Goal: Task Accomplishment & Management: Manage account settings

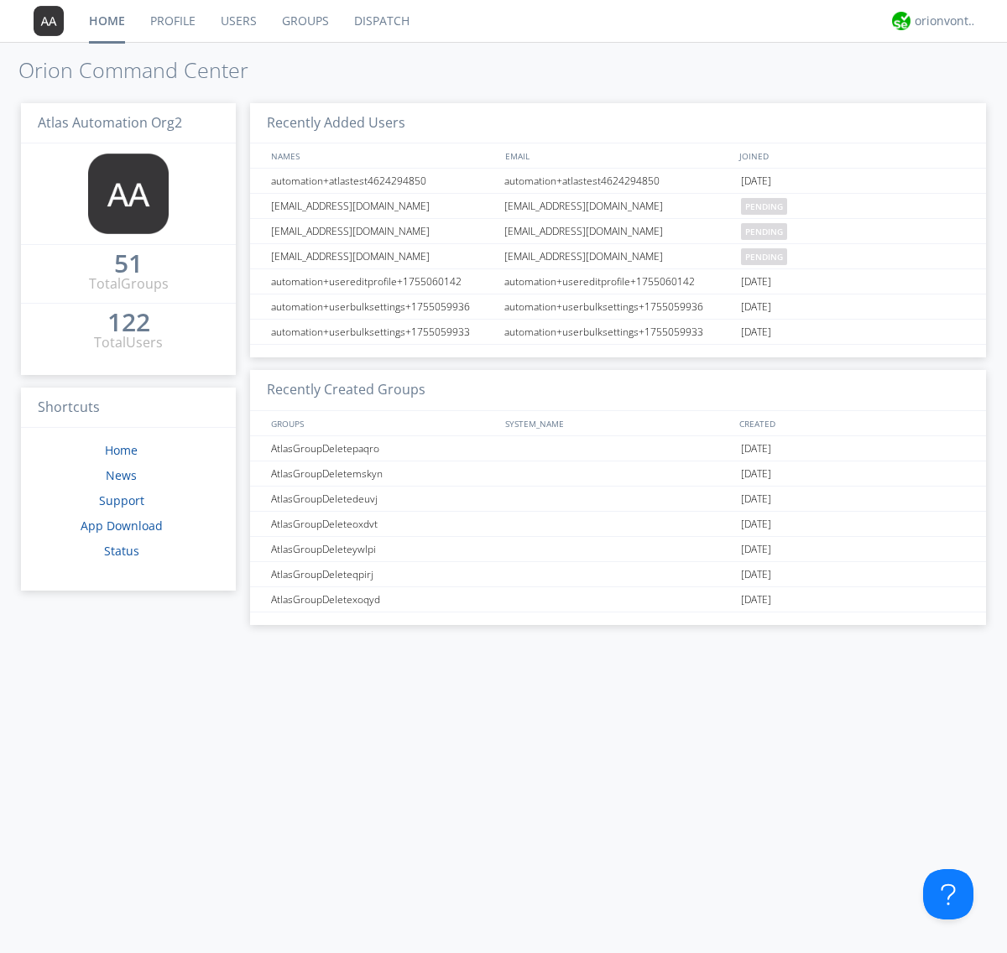
click at [304, 21] on link "Groups" at bounding box center [305, 21] width 72 height 42
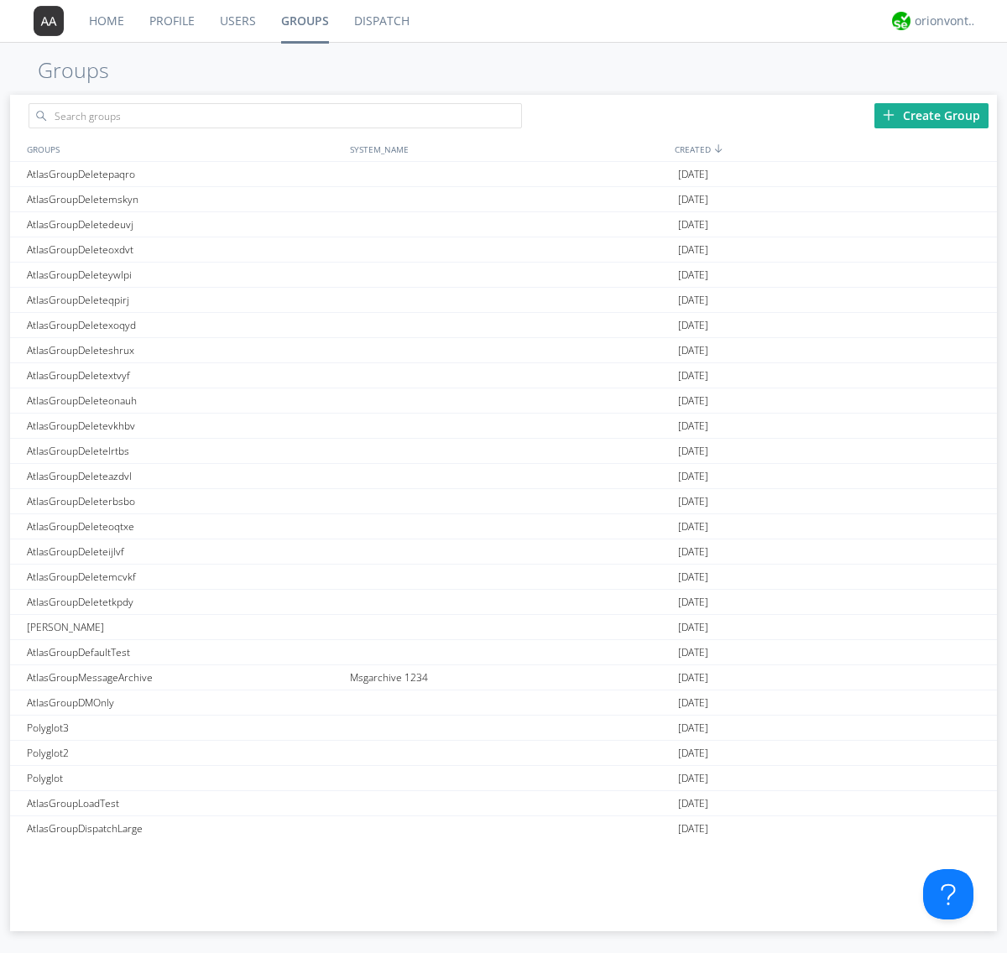
click at [304, 21] on link "Groups" at bounding box center [304, 21] width 73 height 42
click at [931, 115] on div "Create Group" at bounding box center [931, 115] width 114 height 25
click at [304, 21] on link "Groups" at bounding box center [304, 21] width 73 height 42
type input "AtlasGroupDeletebboil"
click at [237, 21] on link "Users" at bounding box center [237, 21] width 61 height 42
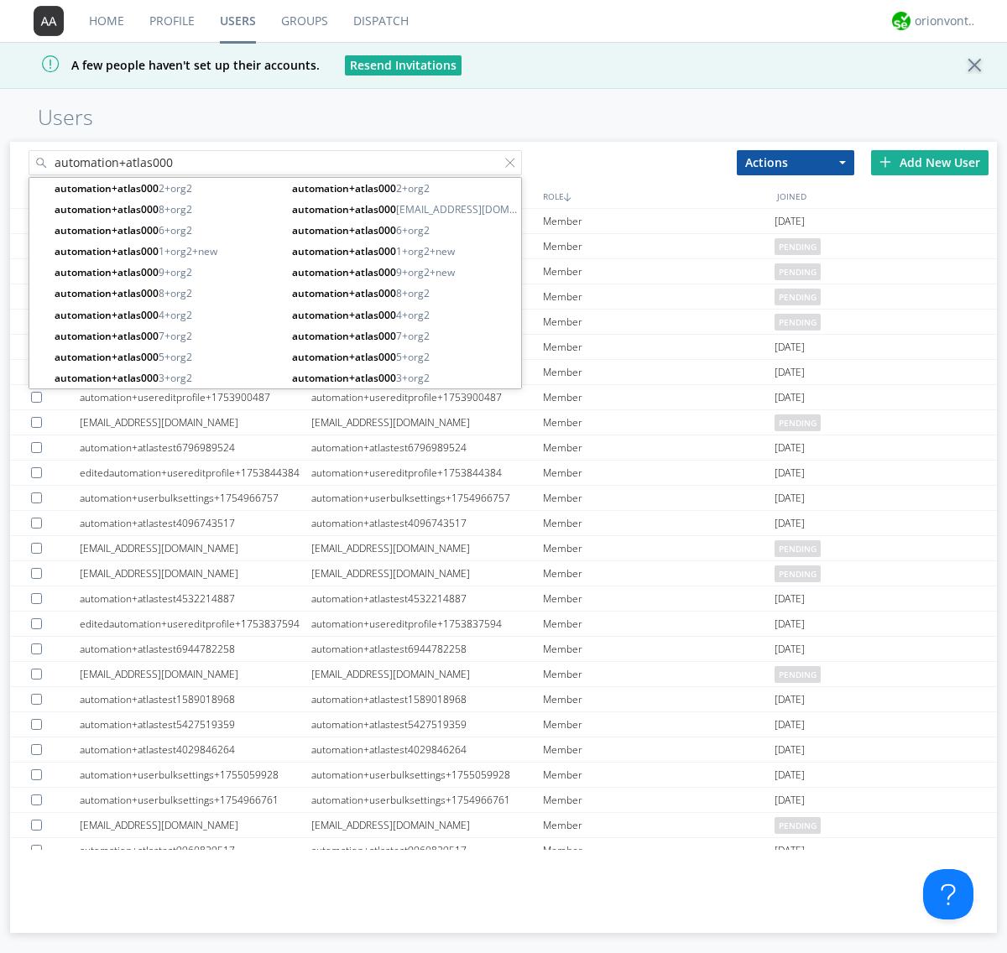
type input "automation+atlas000"
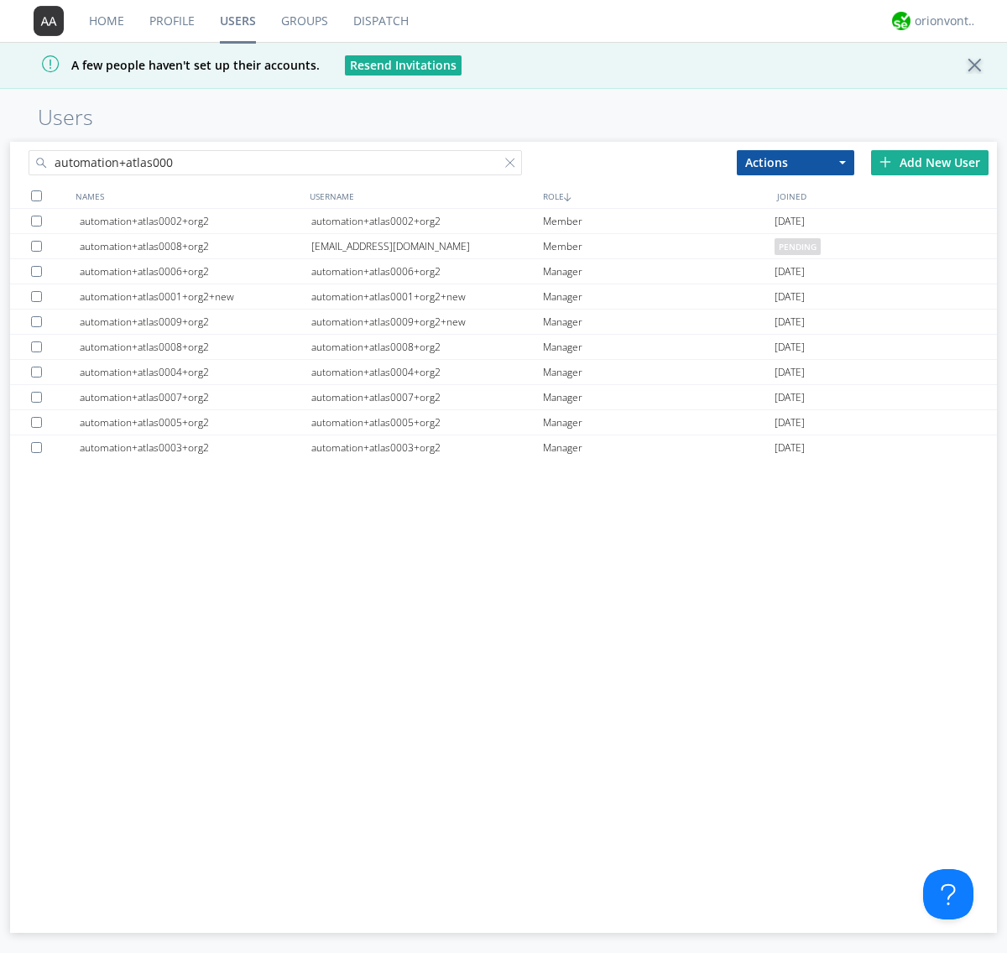
click at [36, 195] on div at bounding box center [36, 195] width 11 height 11
click at [795, 162] on button "Actions" at bounding box center [795, 162] width 117 height 25
click at [0, 0] on link "Add to Group" at bounding box center [0, 0] width 0 height 0
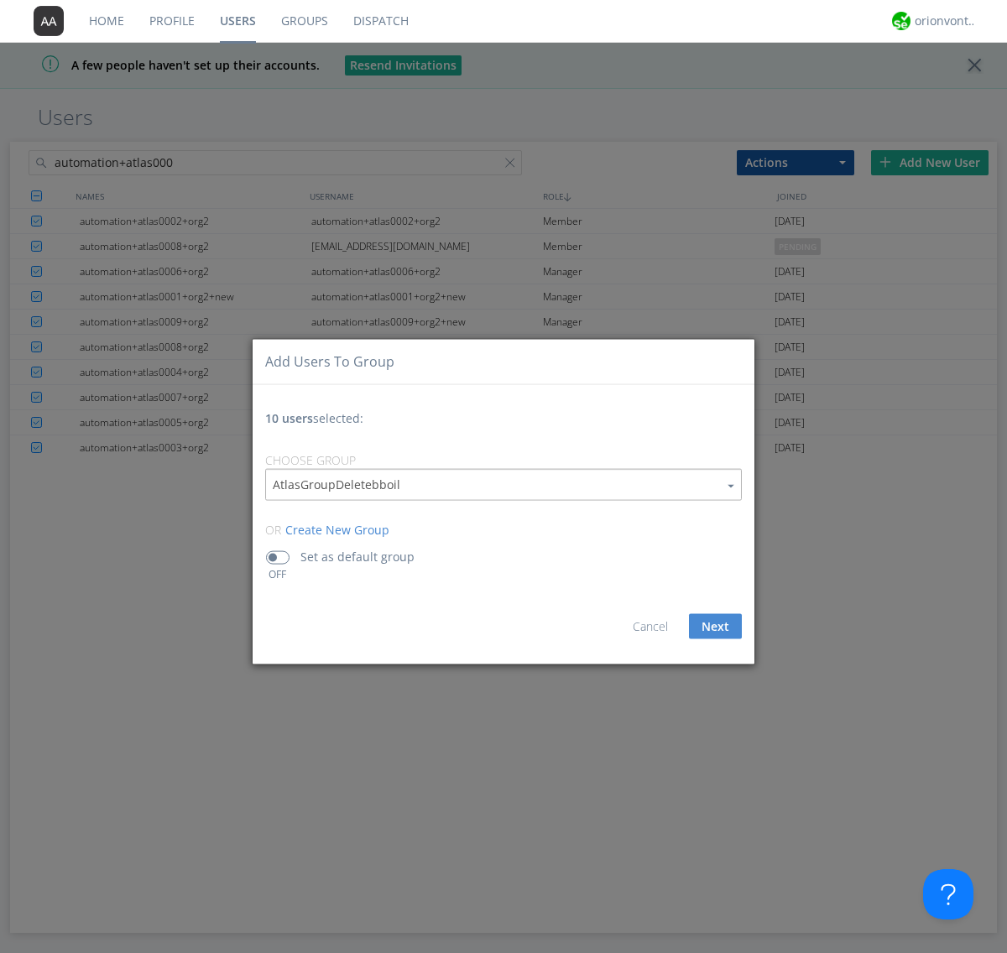
click at [715, 626] on button "Next" at bounding box center [715, 625] width 53 height 25
click at [237, 21] on link "Users" at bounding box center [237, 21] width 61 height 42
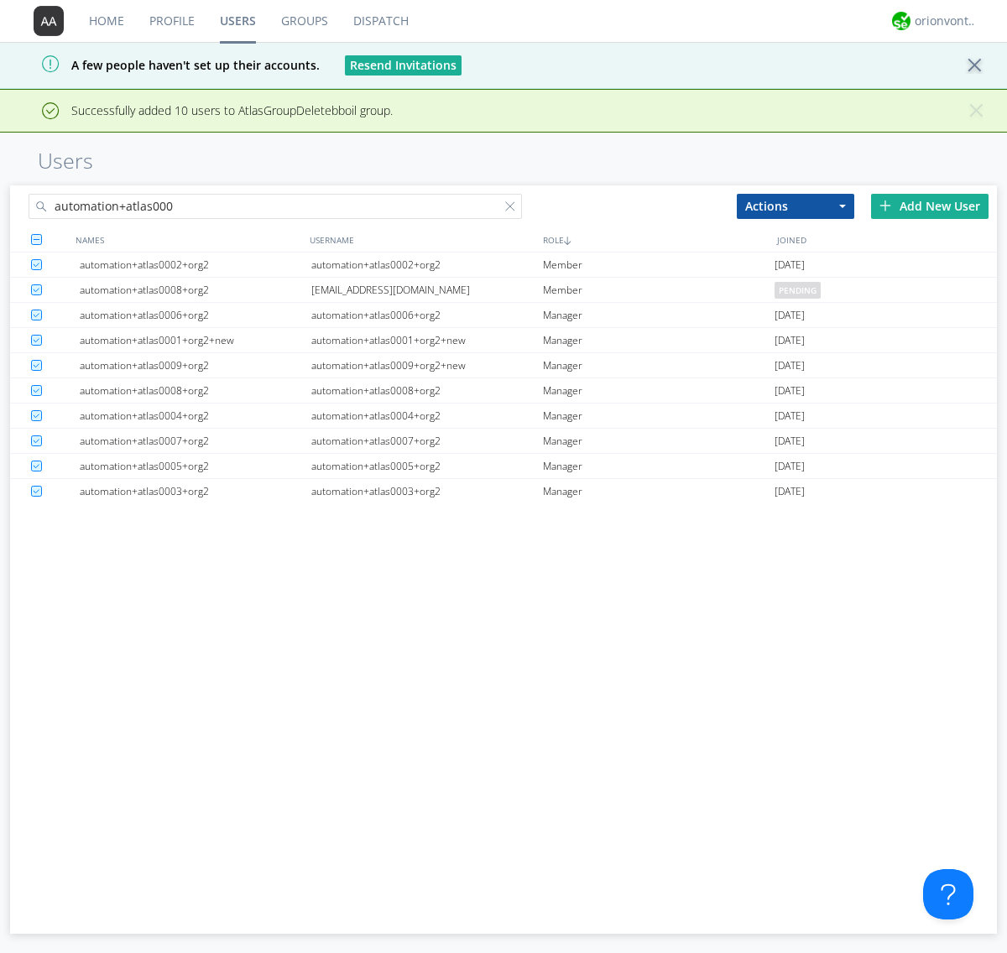
click at [513, 209] on div at bounding box center [513, 209] width 17 height 17
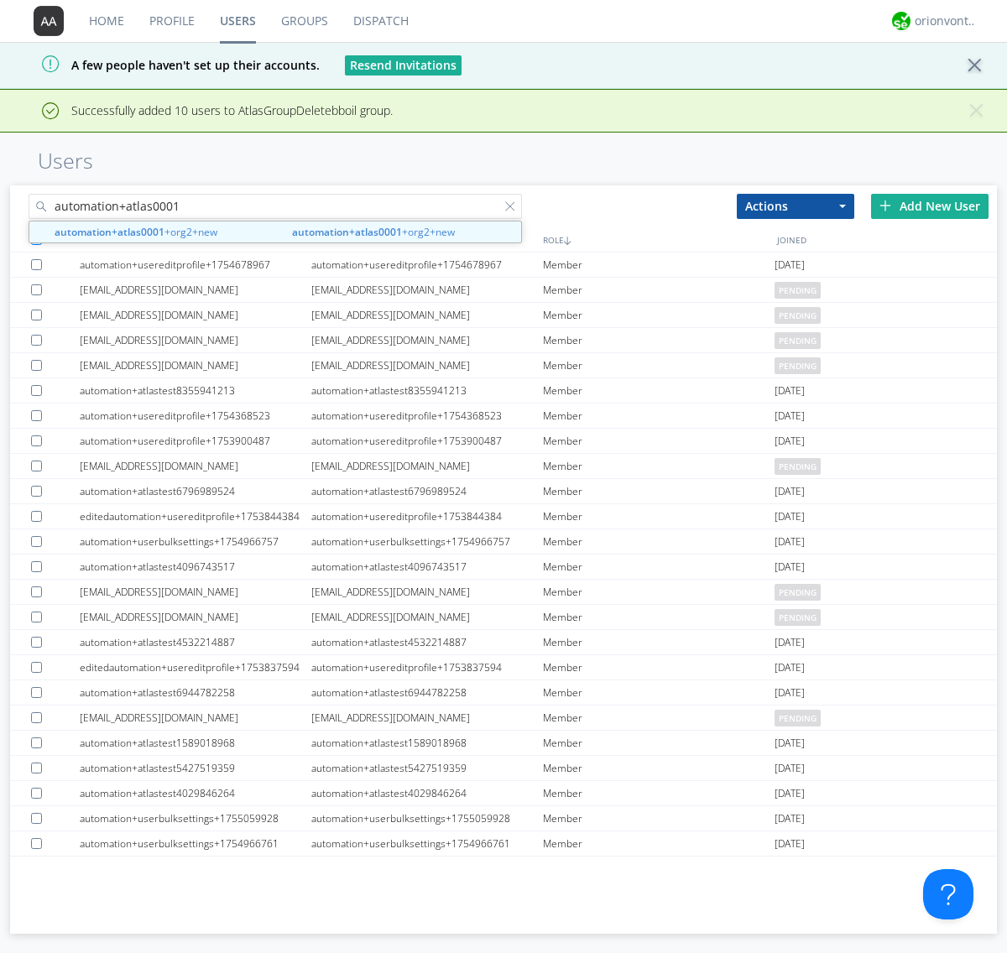
type input "automation+atlas0001"
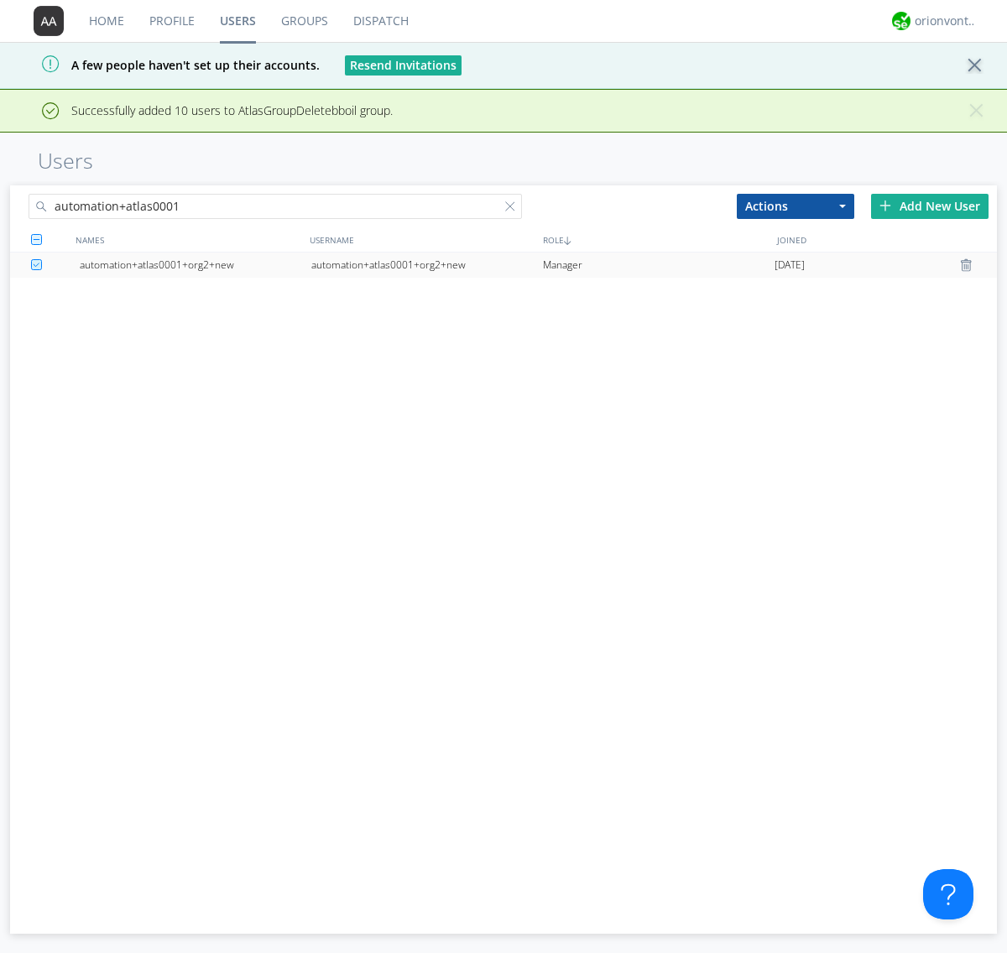
click at [426, 264] on div "automation+atlas0001+org2+new" at bounding box center [427, 264] width 232 height 25
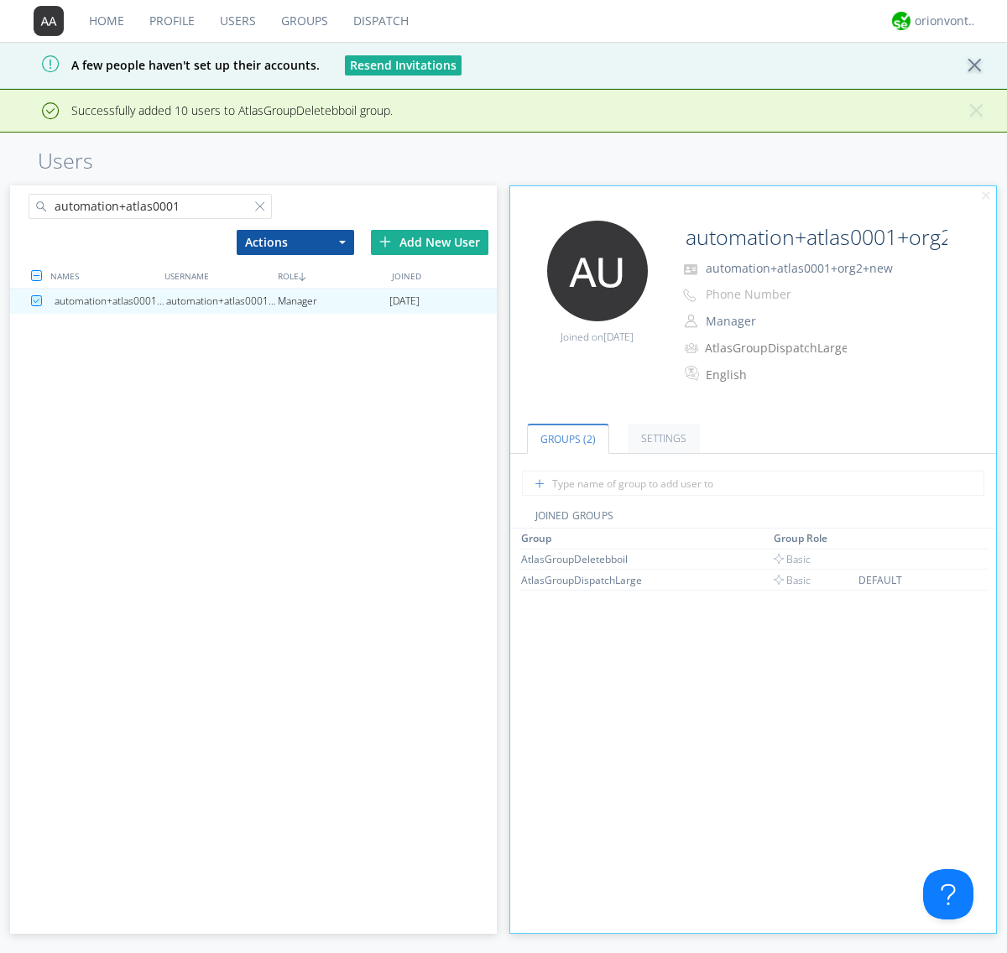
click at [303, 21] on link "Groups" at bounding box center [304, 21] width 72 height 42
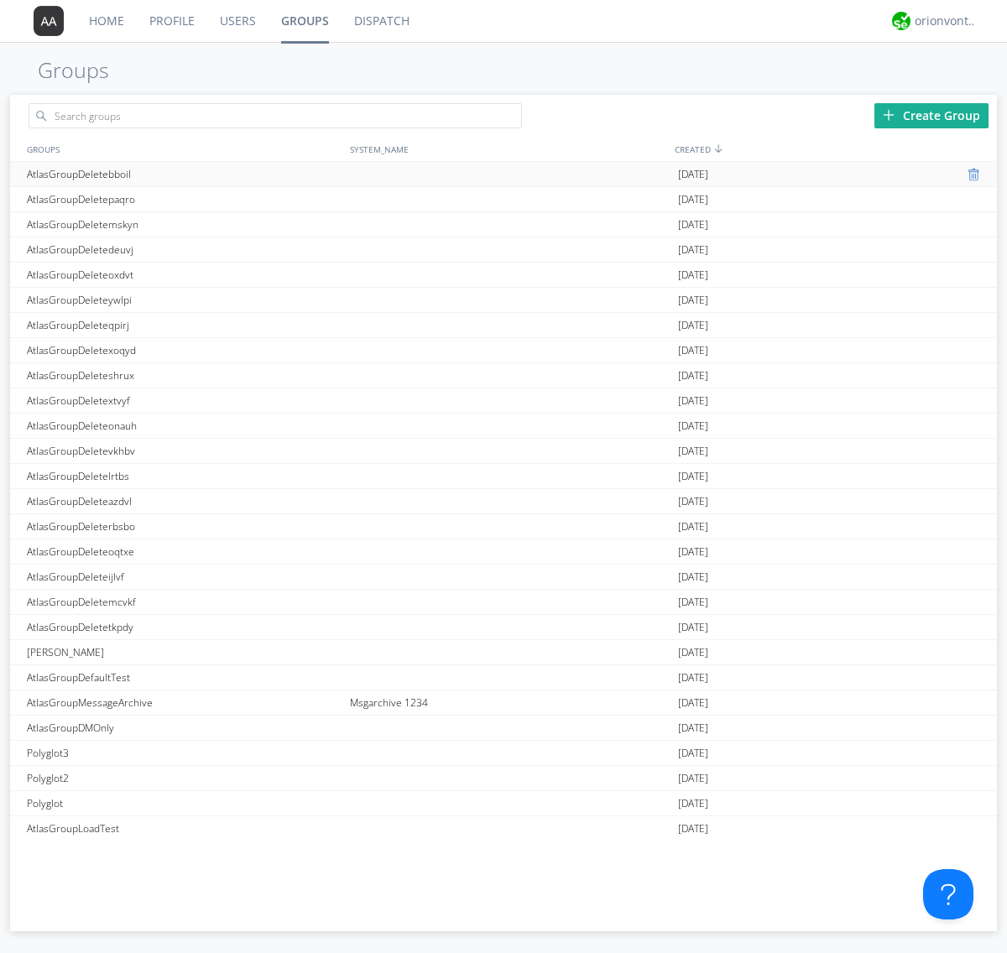
click at [968, 174] on div at bounding box center [975, 174] width 17 height 13
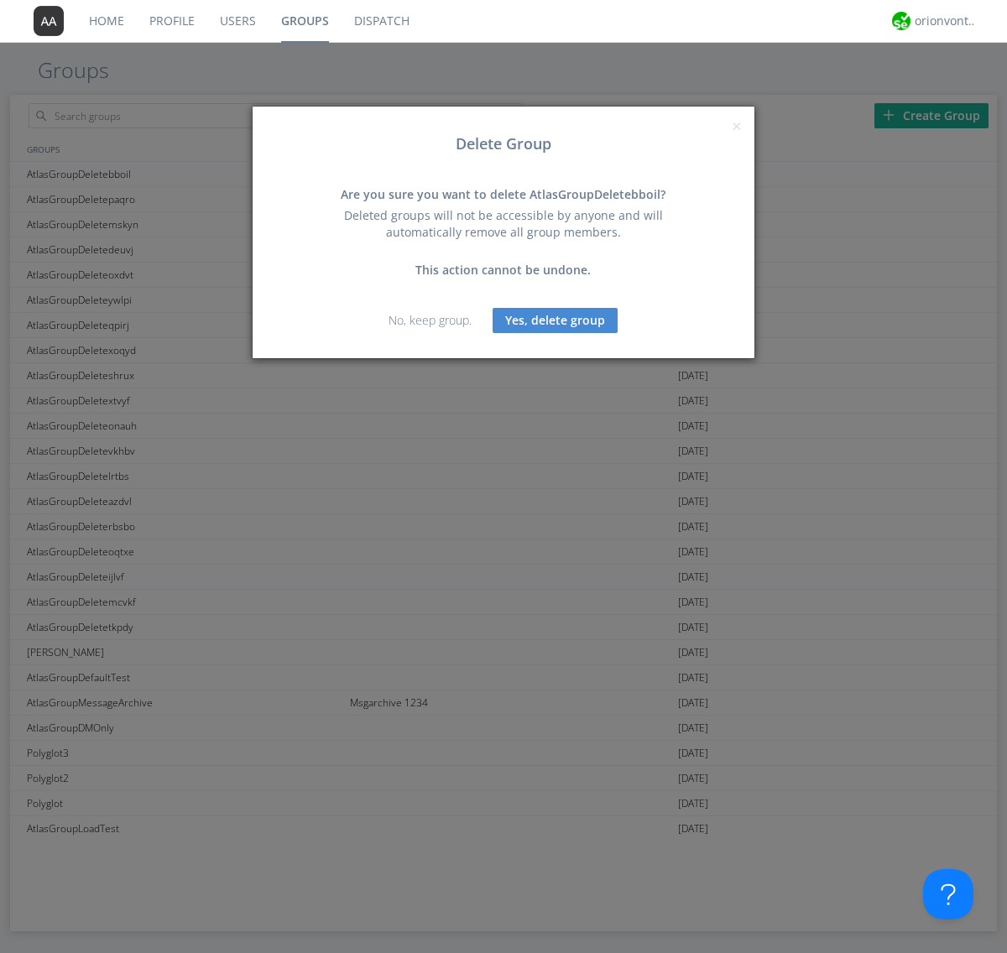
click at [555, 320] on button "Yes, delete group" at bounding box center [554, 320] width 125 height 25
